Goal: Check status: Check status

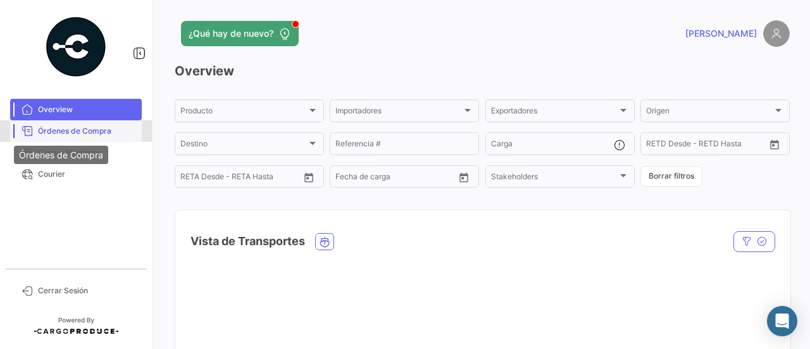
click at [25, 125] on icon at bounding box center [27, 130] width 11 height 11
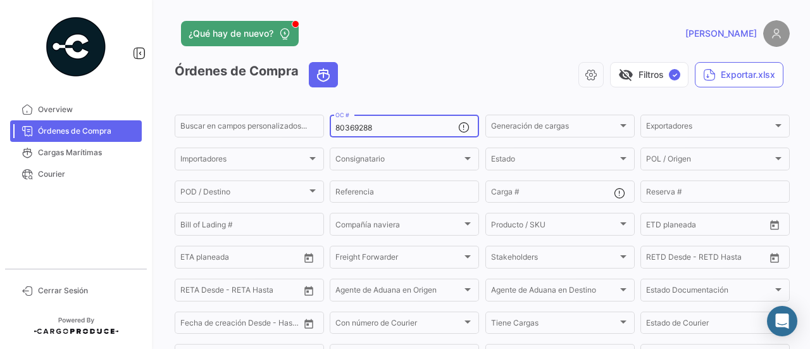
click at [402, 125] on input "80369288" at bounding box center [397, 127] width 123 height 9
paste input "15/09"
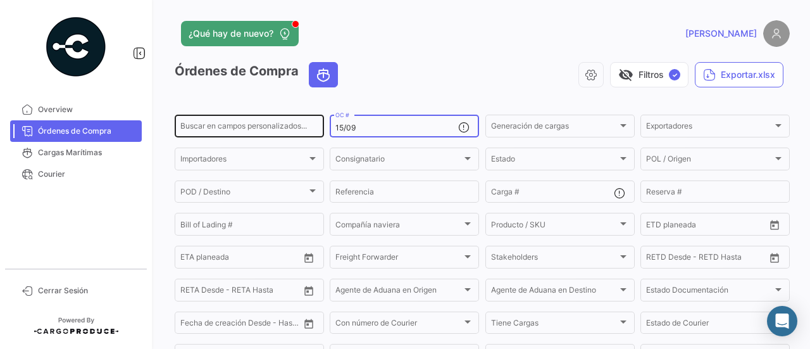
drag, startPoint x: 399, startPoint y: 129, endPoint x: 313, endPoint y: 129, distance: 86.1
click at [0, 0] on div "Buscar en campos personalizados... 15/09 OC # Generación de cargas Generación d…" at bounding box center [0, 0] width 0 height 0
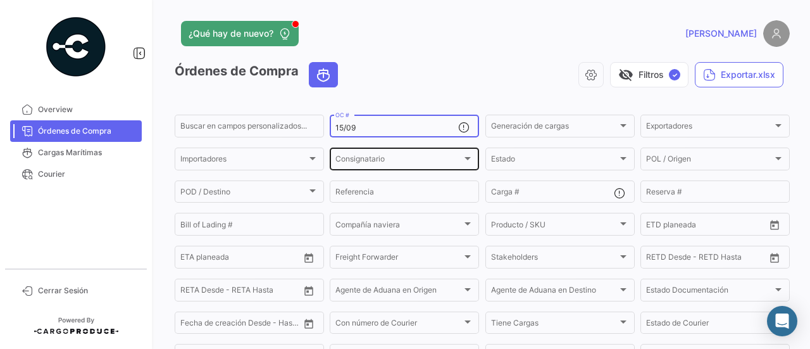
paste input "80367441"
type input "80367441"
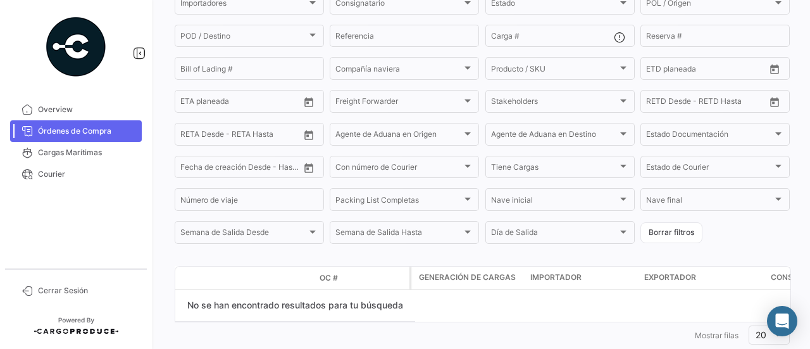
scroll to position [29, 0]
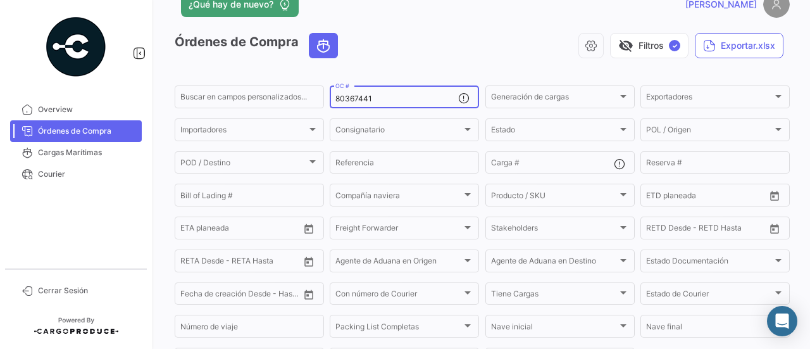
click at [388, 101] on input "80367441" at bounding box center [397, 98] width 123 height 9
click at [389, 101] on input "80367441" at bounding box center [397, 98] width 123 height 9
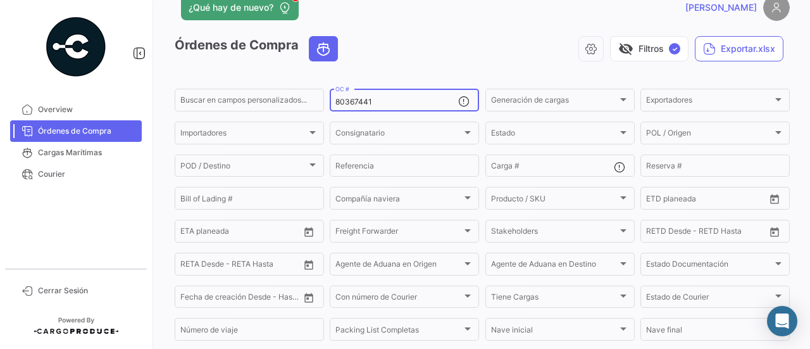
scroll to position [0, 0]
